Goal: Participate in discussion: Engage in conversation with other users on a specific topic

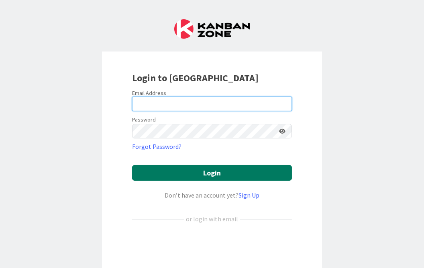
type input "[PERSON_NAME][EMAIL_ADDRESS][PERSON_NAME][DOMAIN_NAME][US_STATE]"
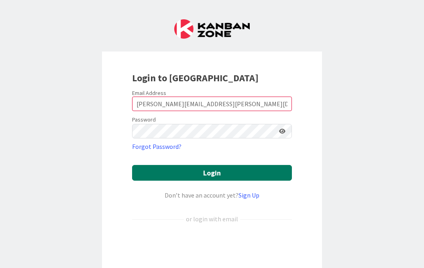
click at [192, 172] on button "Login" at bounding box center [212, 173] width 160 height 16
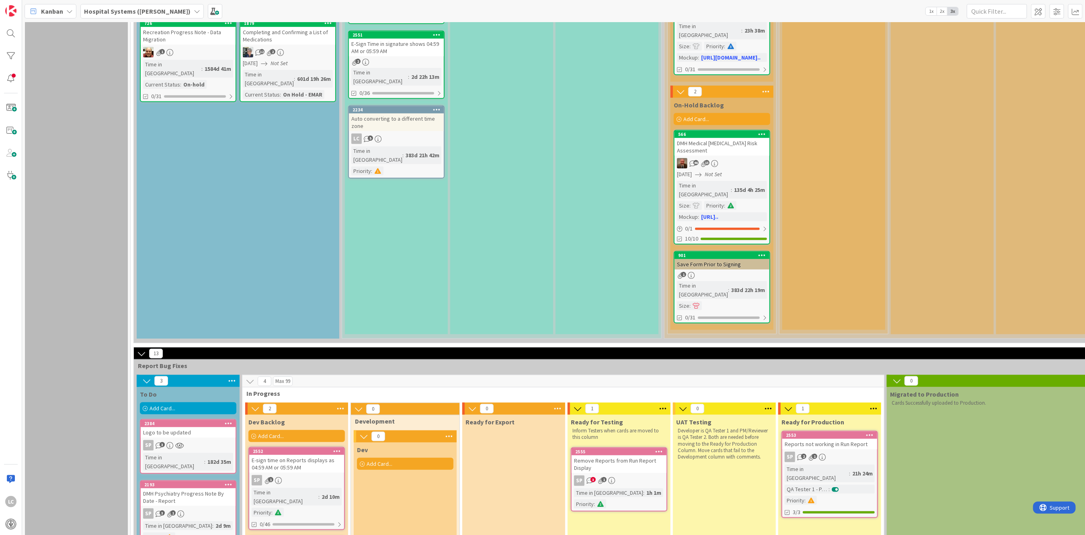
scroll to position [536, 0]
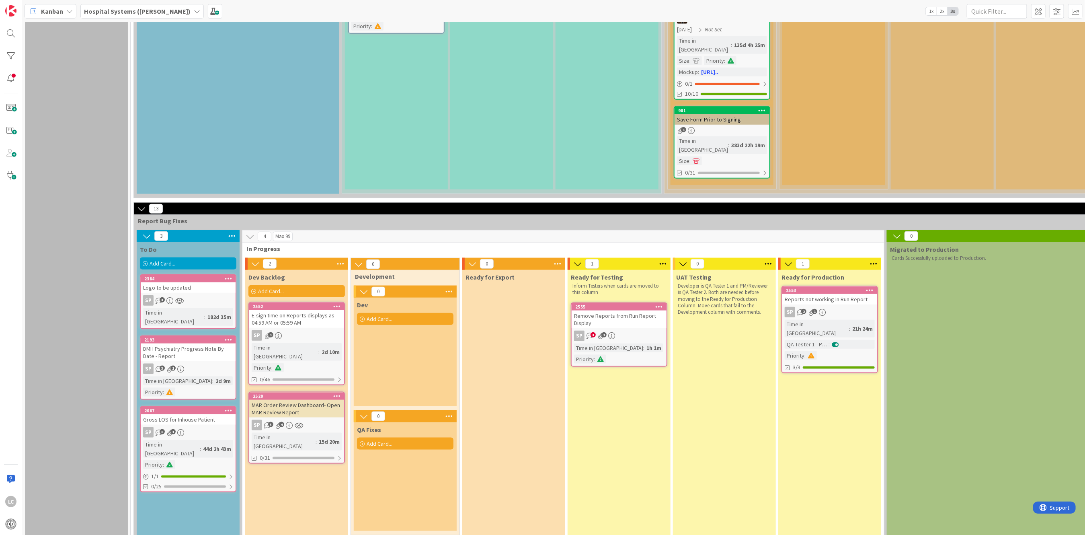
click at [424, 267] on div "Remove Reports from Run Report Display" at bounding box center [619, 319] width 95 height 18
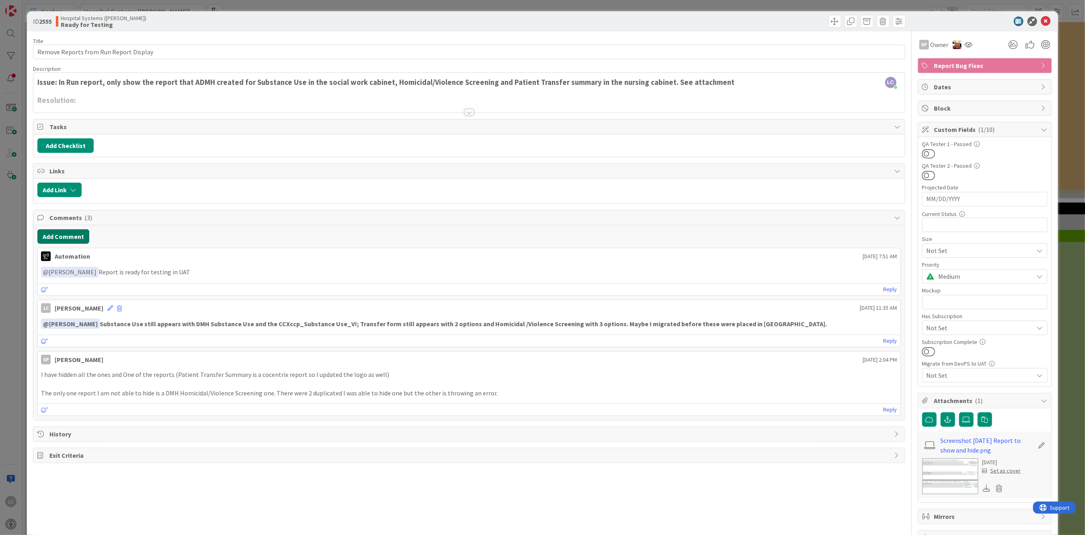
click at [55, 233] on button "Add Comment" at bounding box center [63, 236] width 52 height 14
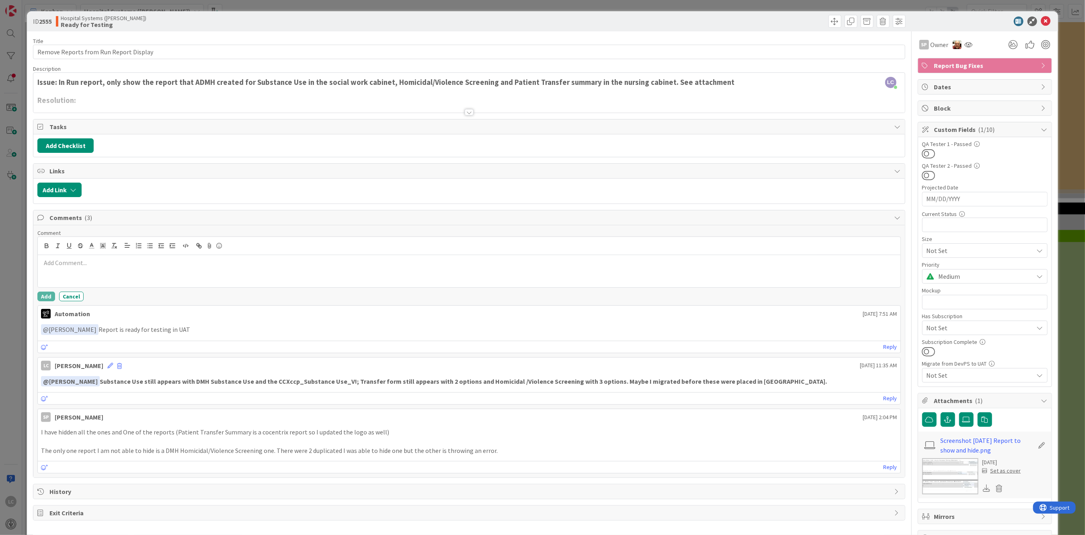
click at [56, 263] on p at bounding box center [469, 262] width 856 height 9
click at [424, 267] on link "Reply" at bounding box center [891, 467] width 14 height 10
click at [108, 267] on p "﻿ @ [PERSON_NAME] ﻿" at bounding box center [469, 511] width 848 height 11
drag, startPoint x: 91, startPoint y: 510, endPoint x: 135, endPoint y: 511, distance: 44.6
click at [93, 267] on p "﻿ @ [PERSON_NAME] ﻿ check in prod and substance use, and patient transfer only …" at bounding box center [469, 511] width 848 height 11
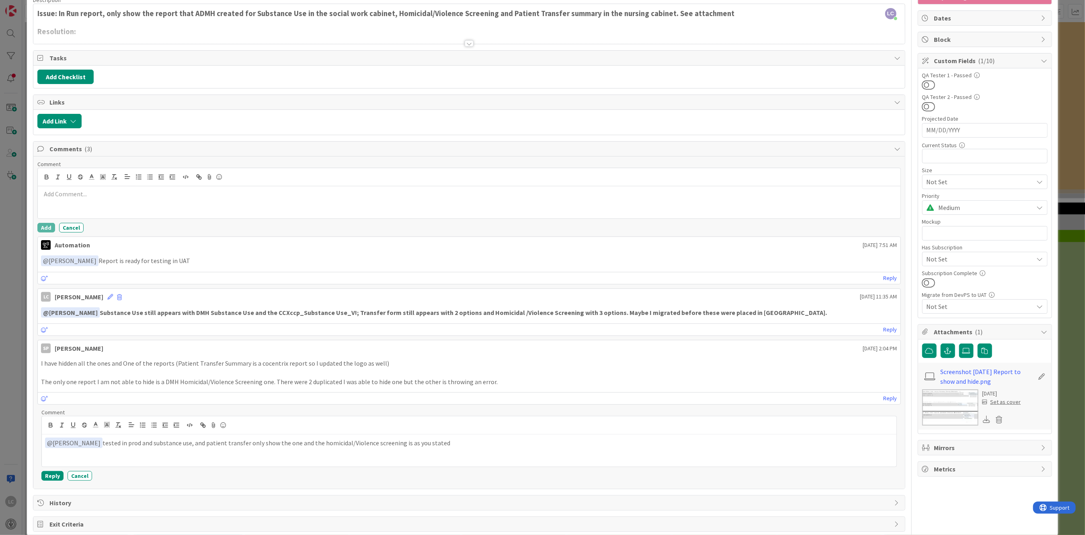
scroll to position [83, 0]
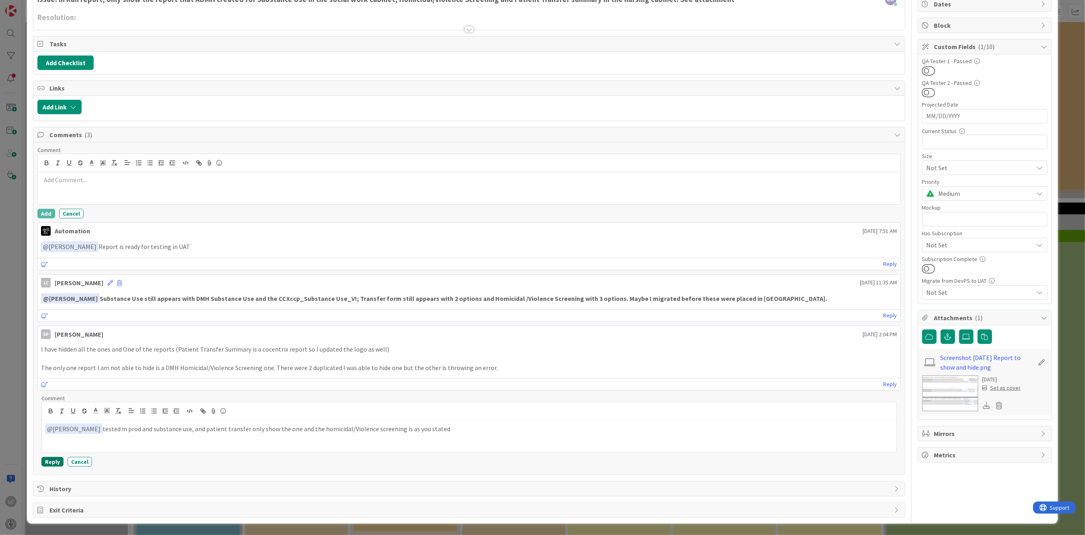
click at [55, 267] on button "Reply" at bounding box center [52, 462] width 22 height 10
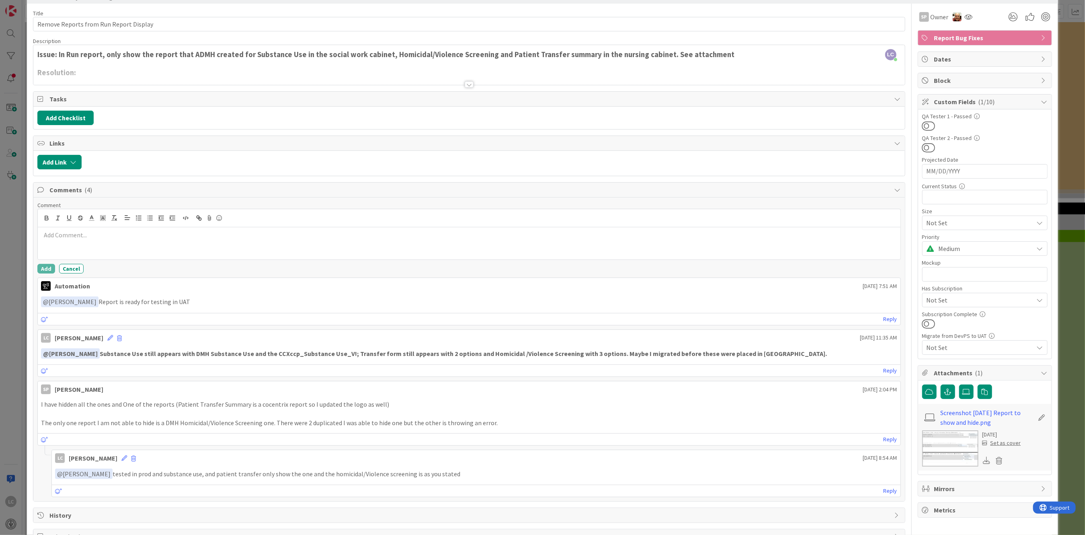
scroll to position [55, 0]
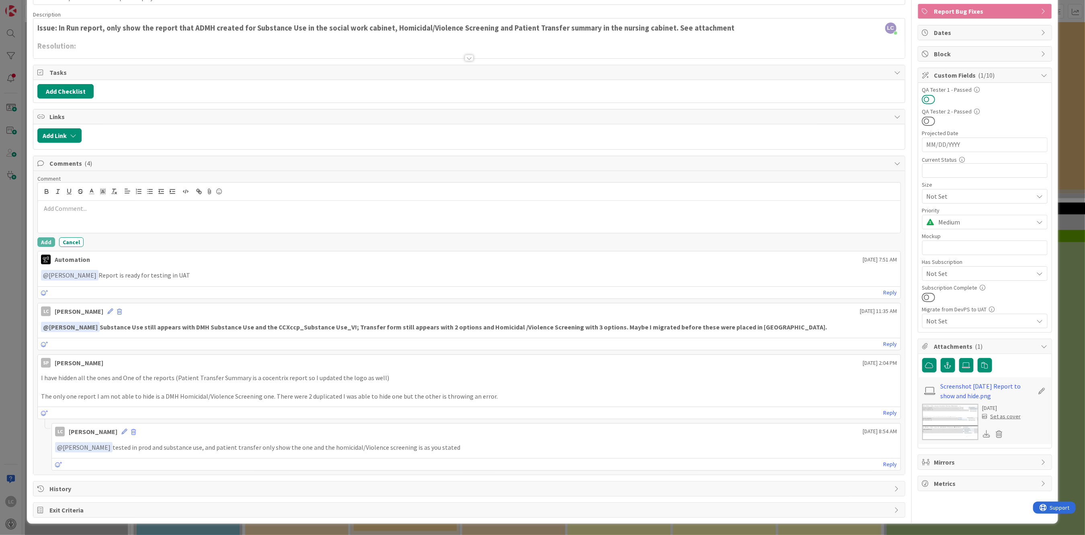
click at [424, 97] on button at bounding box center [928, 99] width 13 height 10
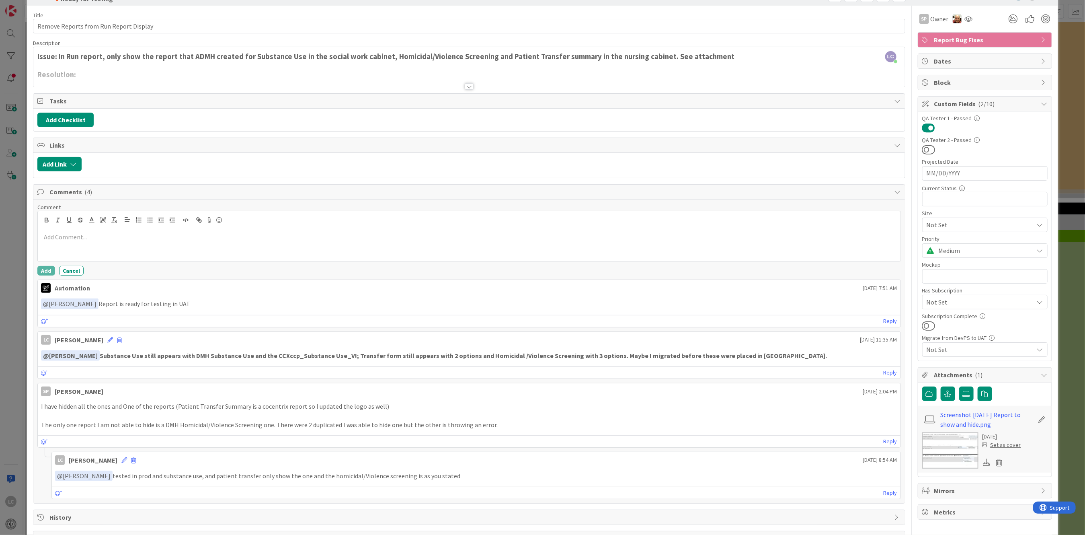
scroll to position [0, 0]
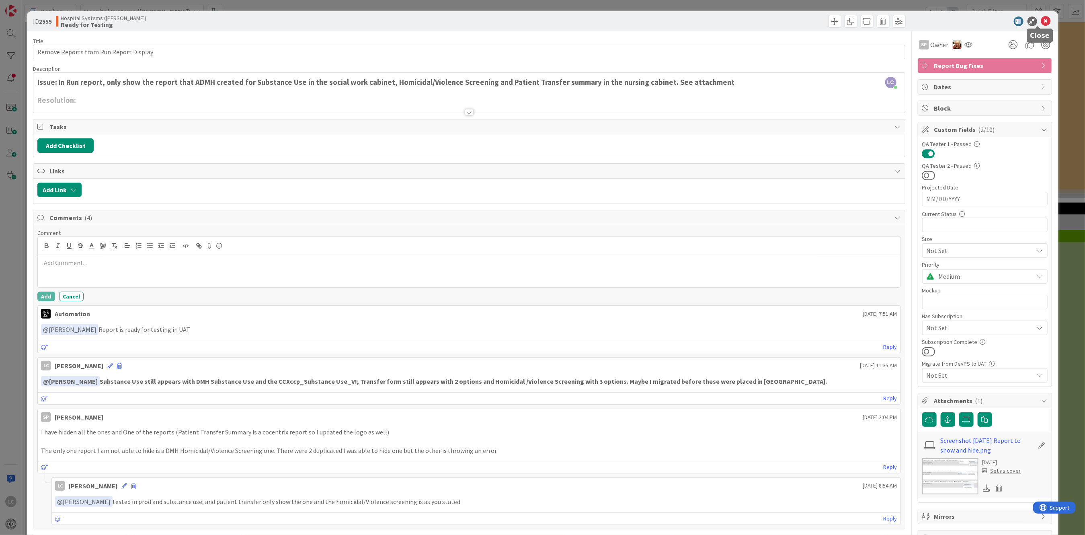
click at [424, 18] on icon at bounding box center [1046, 21] width 10 height 10
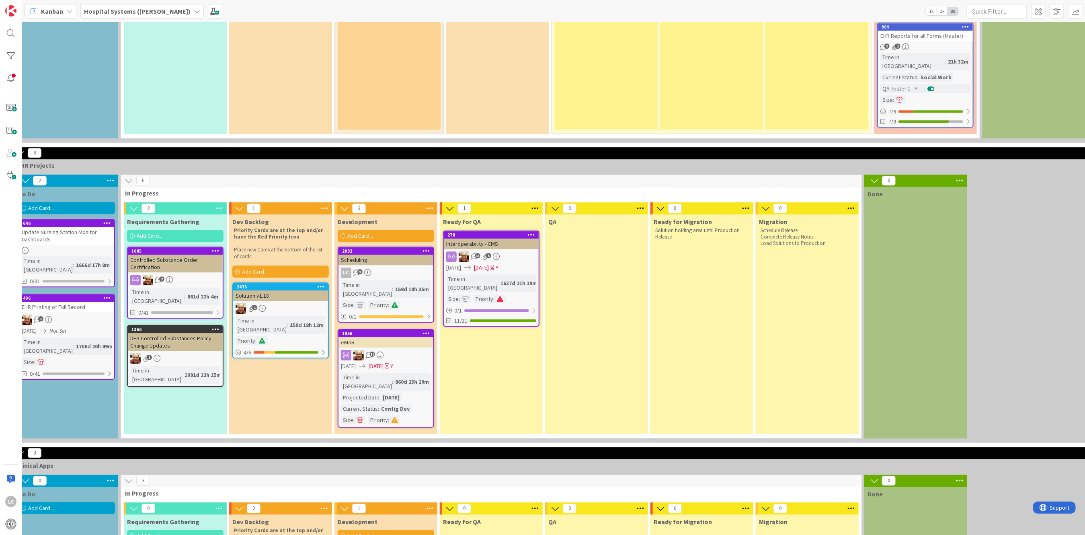
scroll to position [1791, 121]
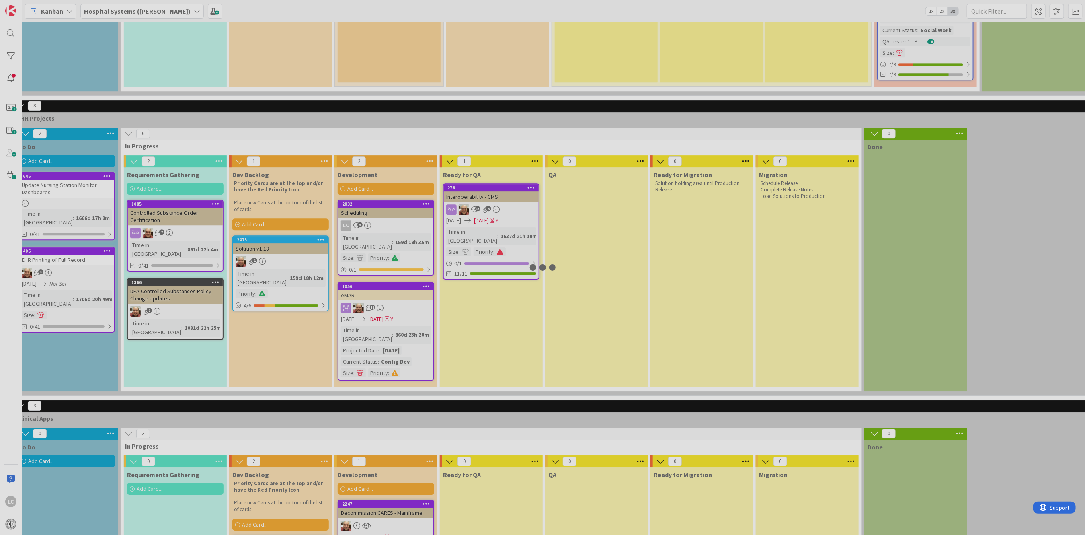
click at [276, 267] on div at bounding box center [542, 267] width 1085 height 535
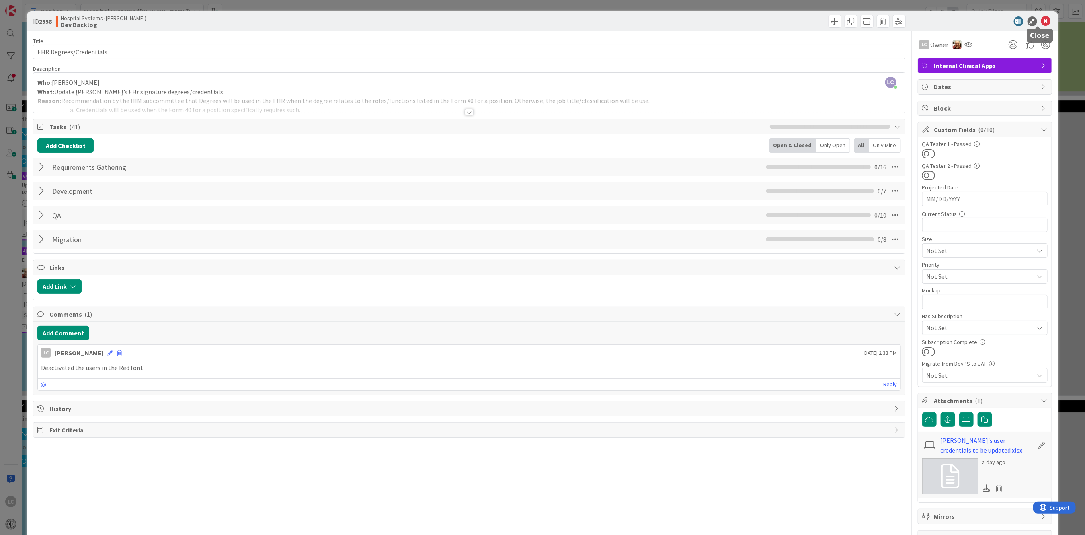
click at [424, 21] on icon at bounding box center [1046, 21] width 10 height 10
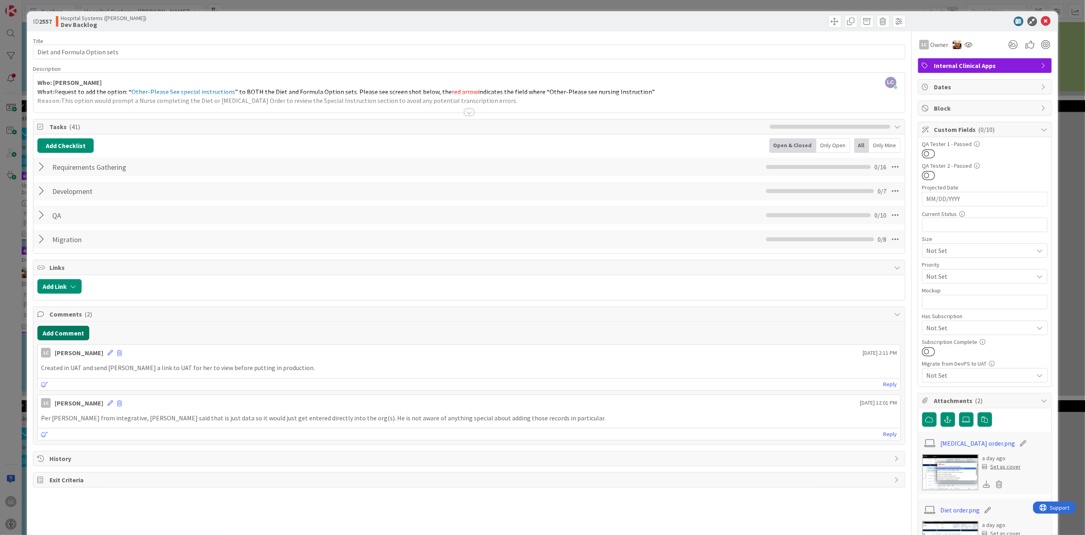
click at [57, 267] on button "Add Comment" at bounding box center [63, 333] width 52 height 14
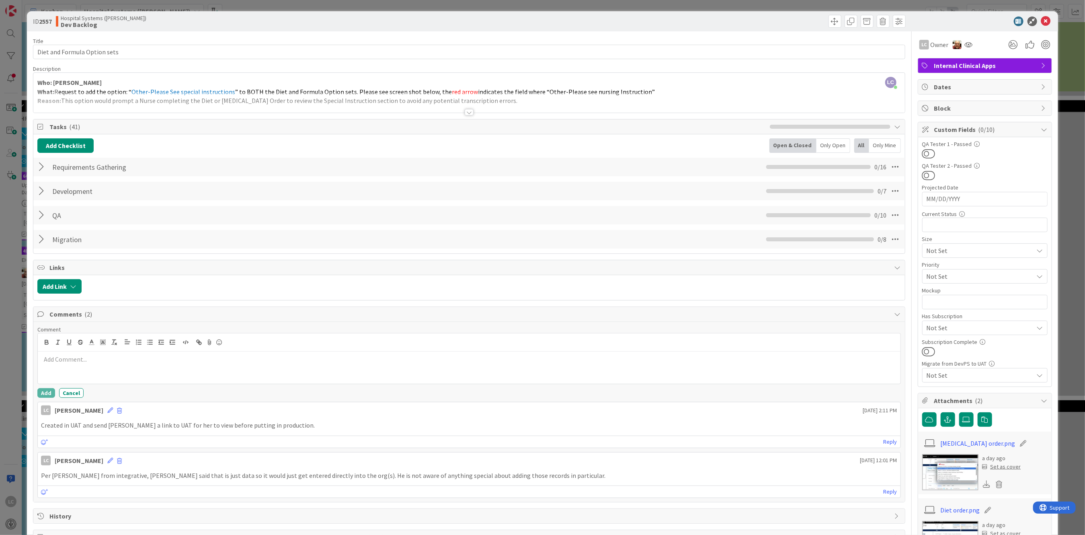
click at [57, 267] on p at bounding box center [469, 359] width 856 height 9
click at [46, 267] on button "Add" at bounding box center [46, 393] width 18 height 10
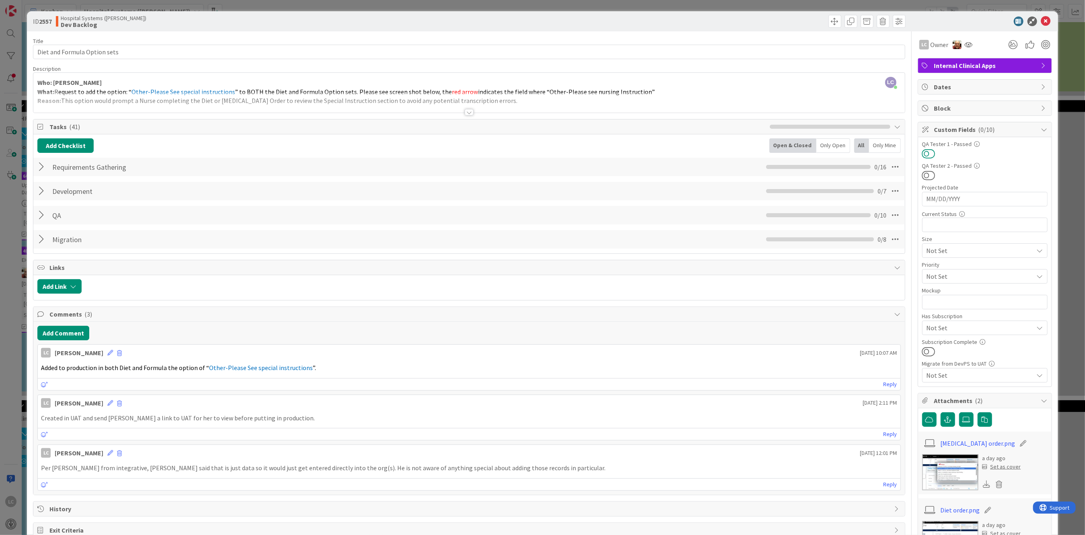
click at [424, 153] on button at bounding box center [928, 153] width 13 height 10
click at [424, 18] on icon at bounding box center [1046, 21] width 10 height 10
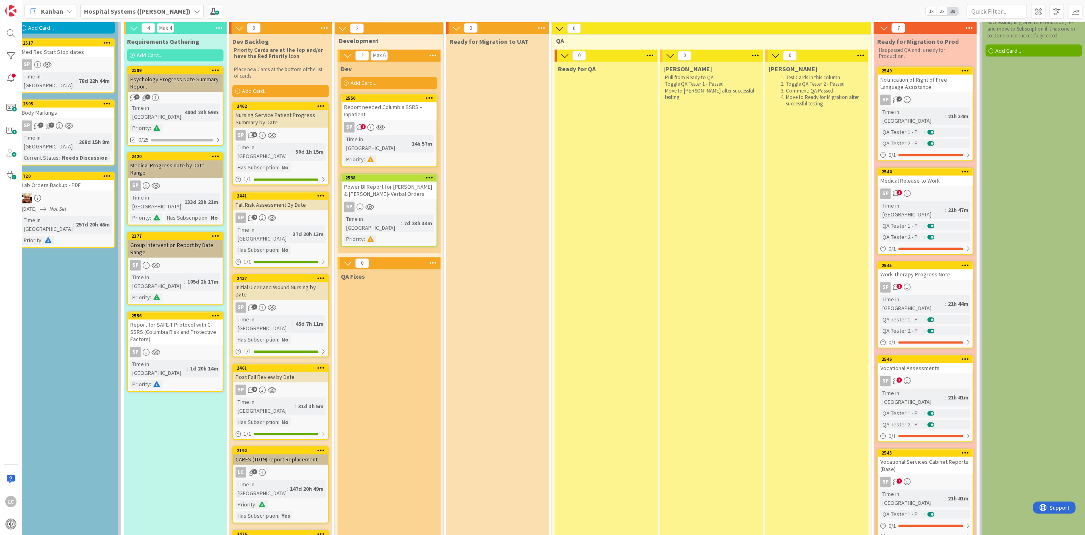
scroll to position [925, 121]
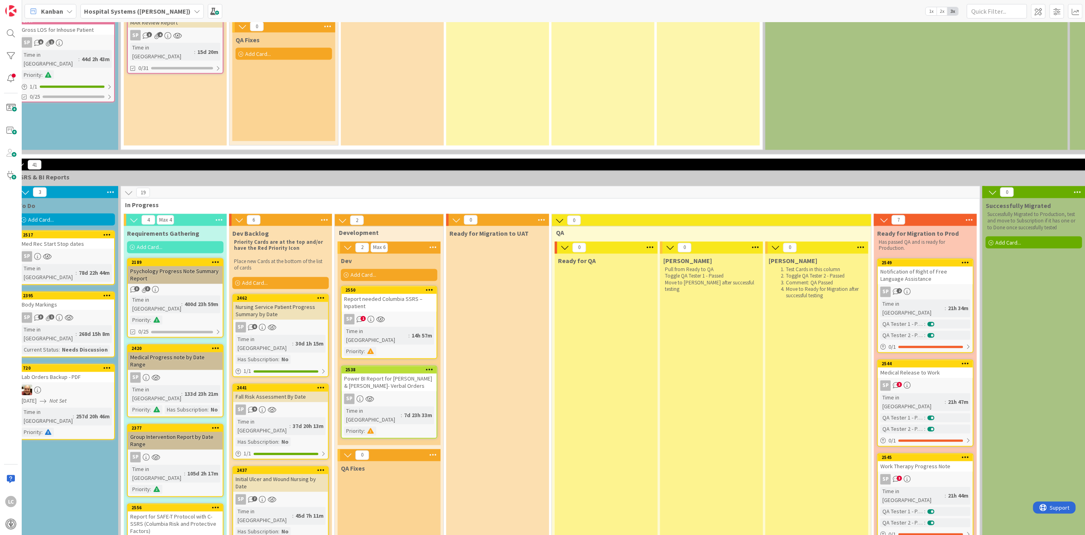
click at [383, 267] on div "Power BI Report for [PERSON_NAME] & [PERSON_NAME]- Verbal Orders" at bounding box center [389, 382] width 95 height 18
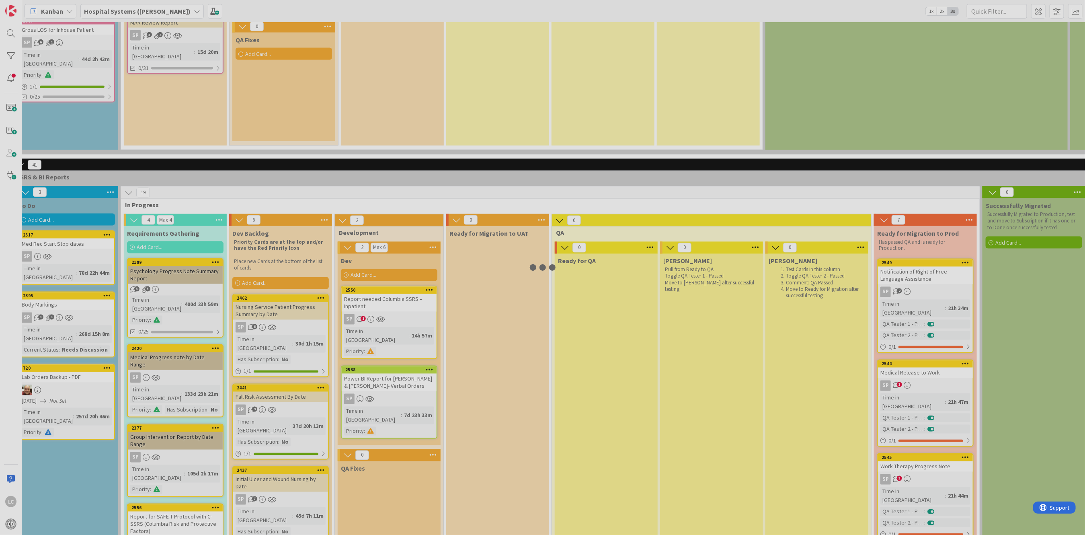
click at [383, 267] on div at bounding box center [542, 267] width 1085 height 535
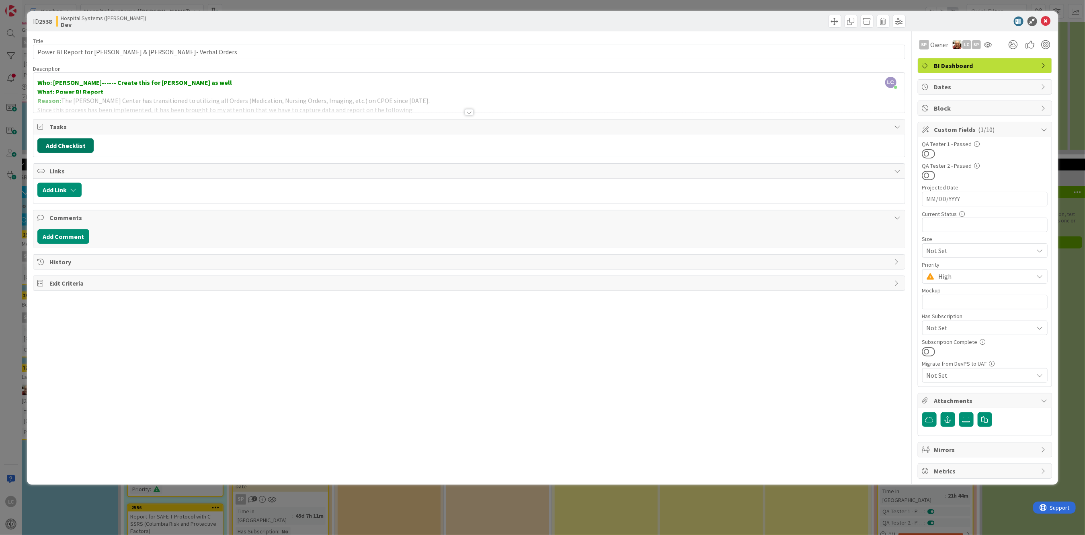
click at [66, 148] on button "Add Checklist" at bounding box center [65, 145] width 56 height 14
click at [64, 148] on button "Add Checklist" at bounding box center [65, 145] width 56 height 14
click at [253, 83] on div "LC [PERSON_NAME] just joined Who: [PERSON_NAME]------ Create this for [PERSON_N…" at bounding box center [468, 93] width 871 height 40
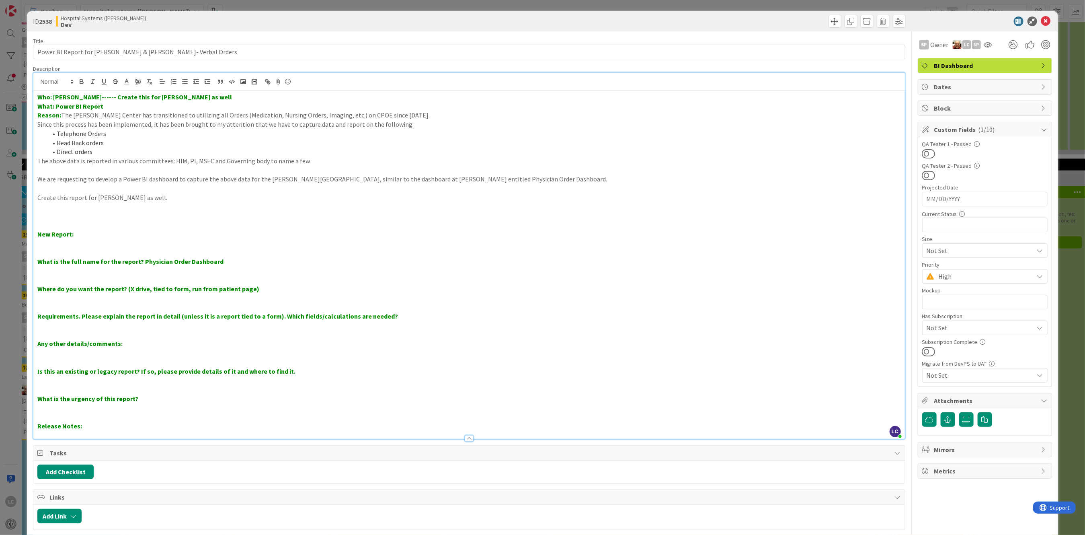
click at [55, 218] on p at bounding box center [468, 215] width 863 height 9
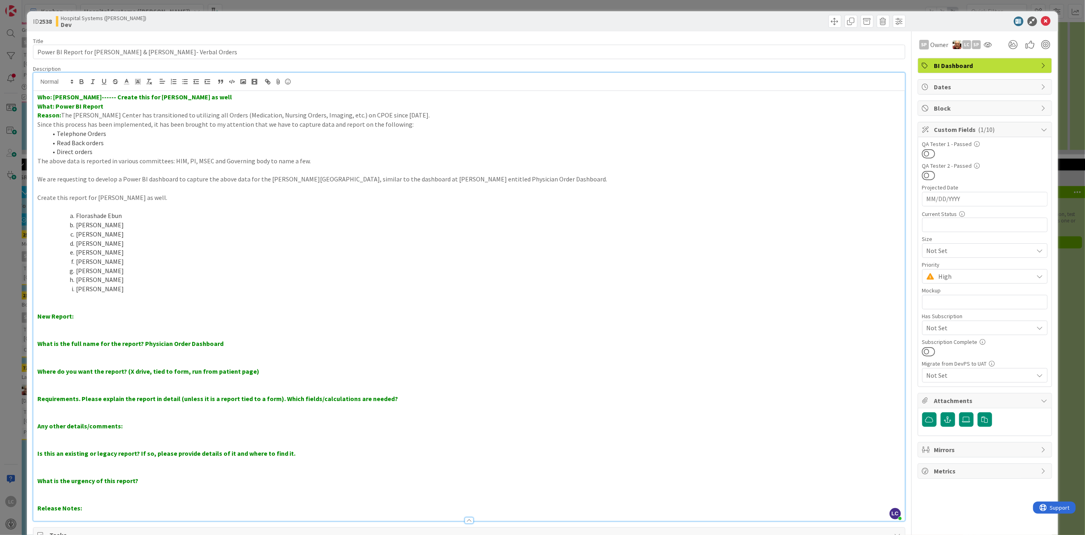
click at [59, 211] on li "Florashade Ebun" at bounding box center [473, 215] width 853 height 9
click at [81, 208] on p at bounding box center [468, 206] width 863 height 9
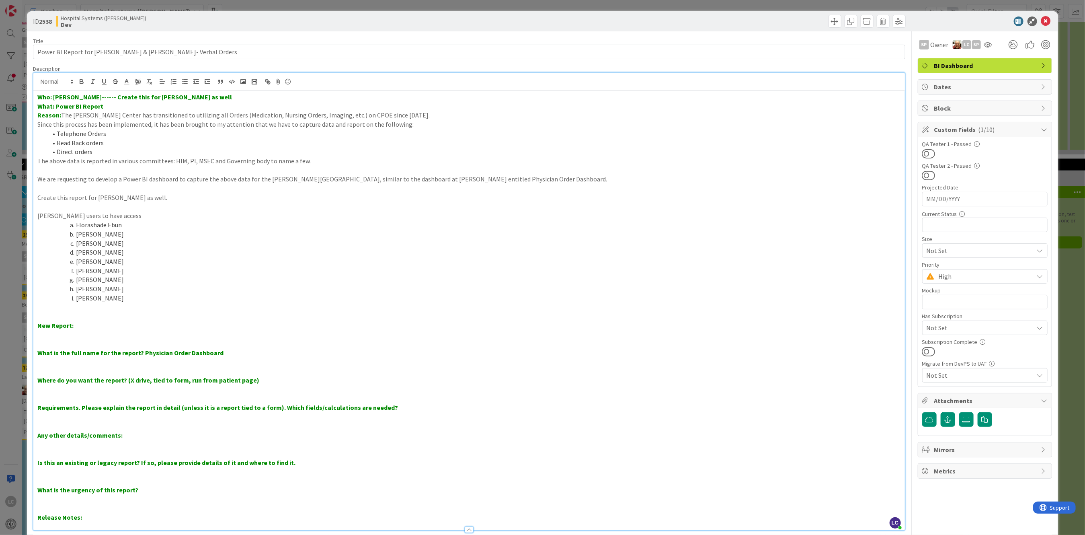
click at [114, 215] on p "[PERSON_NAME] users to have access" at bounding box center [468, 215] width 863 height 9
click at [424, 180] on p "We are requesting to develop a Power BI dashboard to capture the above data for…" at bounding box center [468, 178] width 863 height 9
click at [102, 105] on strong "What: Power BI Report" at bounding box center [70, 106] width 66 height 8
click at [133, 106] on strong "What: Power BI Report (Name the Report Telephone orders)" at bounding box center [124, 106] width 175 height 8
click at [424, 258] on li "[PERSON_NAME]" at bounding box center [473, 261] width 853 height 9
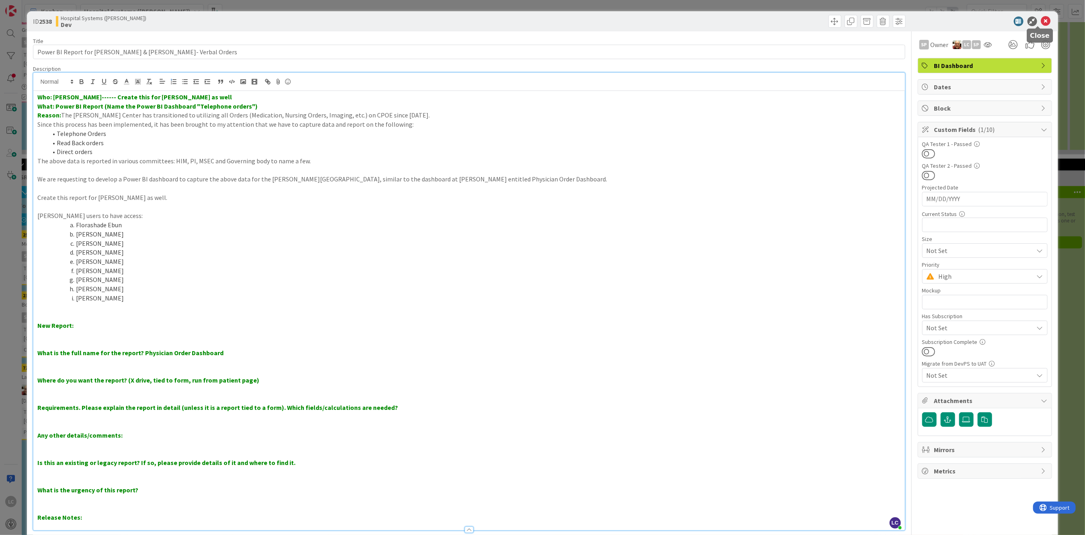
drag, startPoint x: 1036, startPoint y: 17, endPoint x: 1031, endPoint y: 18, distance: 5.4
click at [424, 18] on icon at bounding box center [1046, 21] width 10 height 10
